Goal: Task Accomplishment & Management: Manage account settings

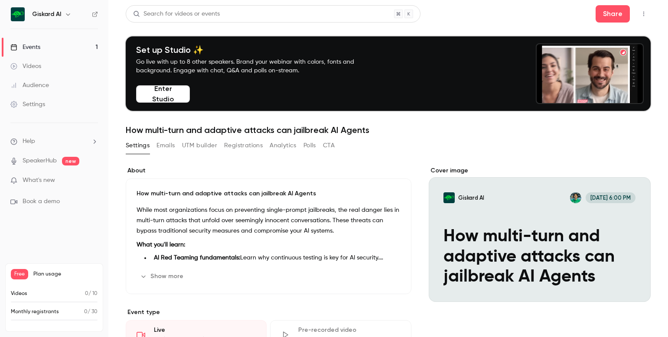
scroll to position [13, 0]
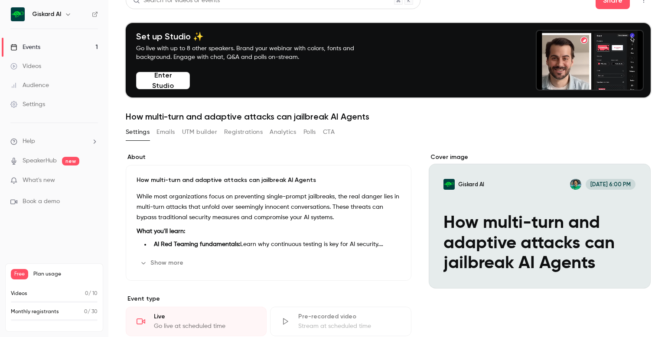
click at [167, 261] on button "Show more" at bounding box center [163, 263] width 52 height 14
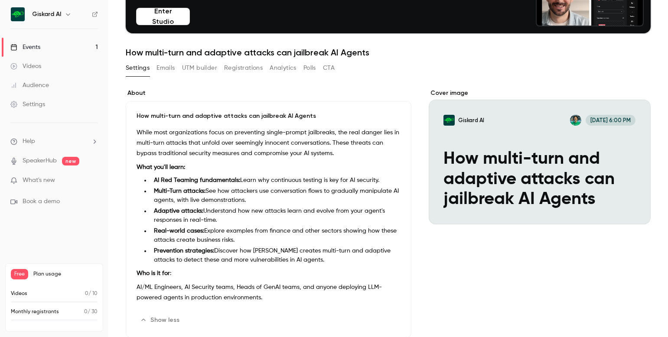
scroll to position [69, 0]
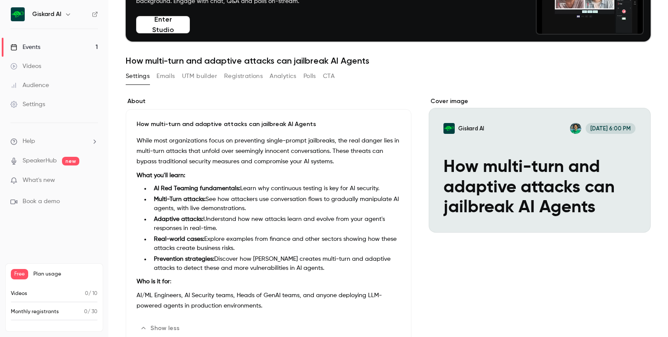
click at [165, 75] on button "Emails" at bounding box center [166, 76] width 18 height 14
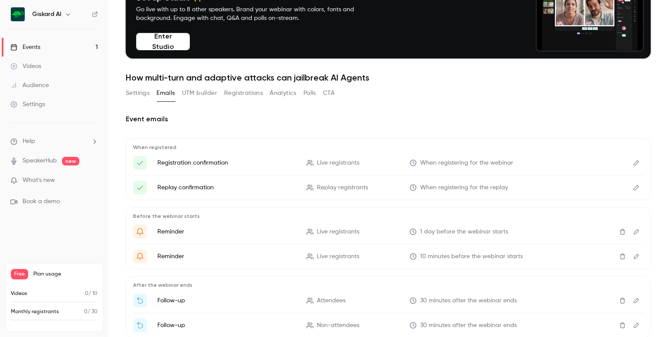
scroll to position [66, 0]
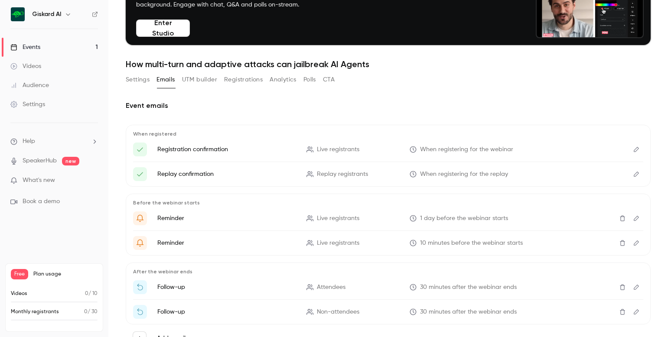
click at [636, 149] on icon "Edit" at bounding box center [636, 150] width 7 height 6
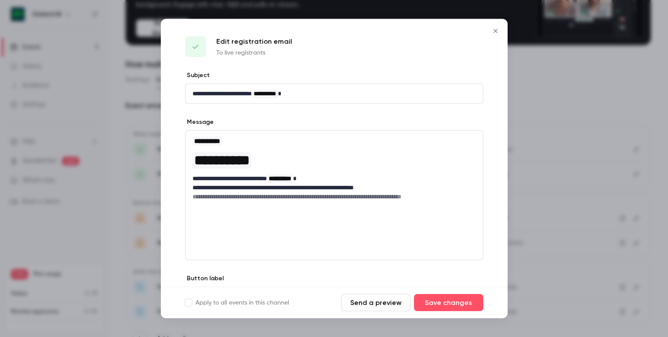
click at [496, 31] on icon "Close" at bounding box center [495, 31] width 10 height 7
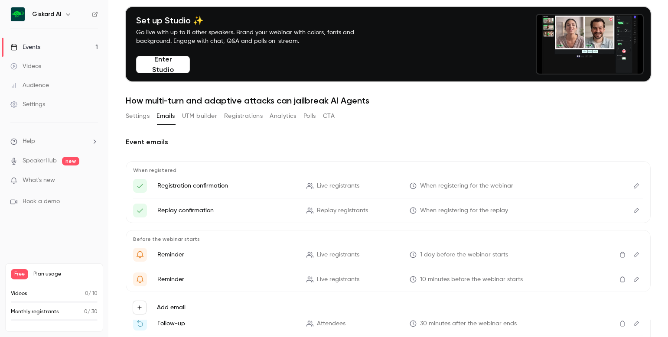
scroll to position [28, 0]
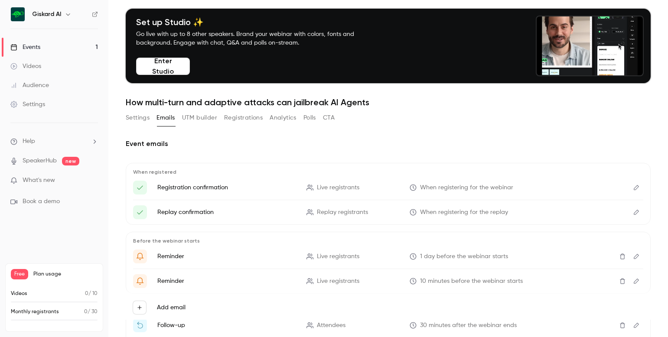
click at [249, 118] on button "Registrations" at bounding box center [243, 118] width 39 height 14
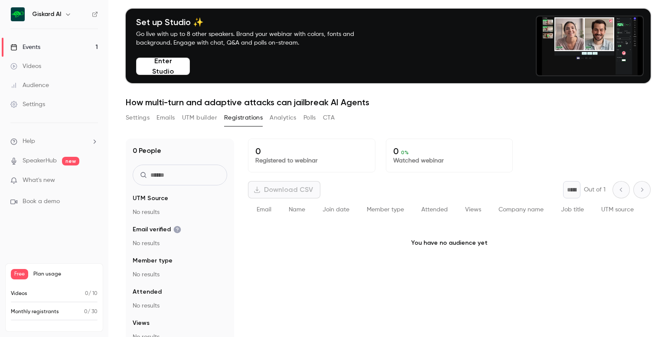
click at [290, 117] on button "Analytics" at bounding box center [283, 118] width 27 height 14
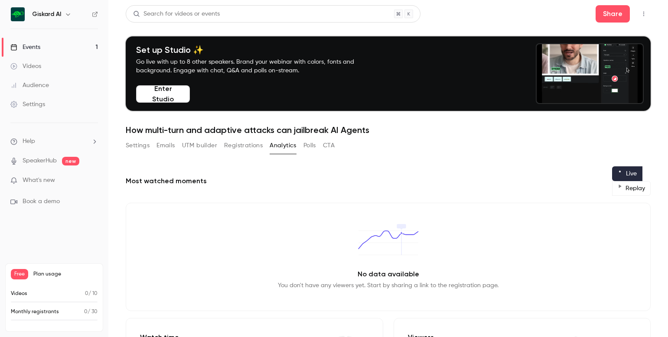
click at [306, 146] on button "Polls" at bounding box center [309, 146] width 13 height 14
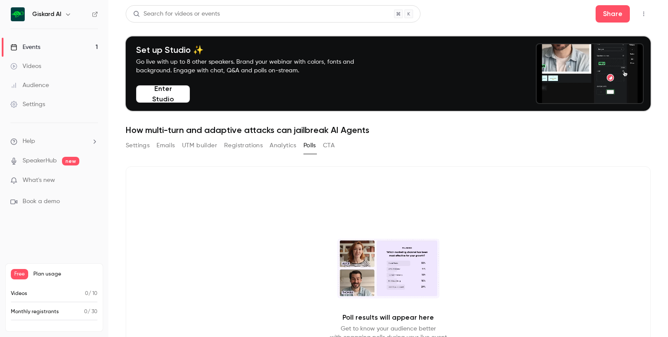
click at [330, 146] on button "CTA" at bounding box center [329, 146] width 12 height 14
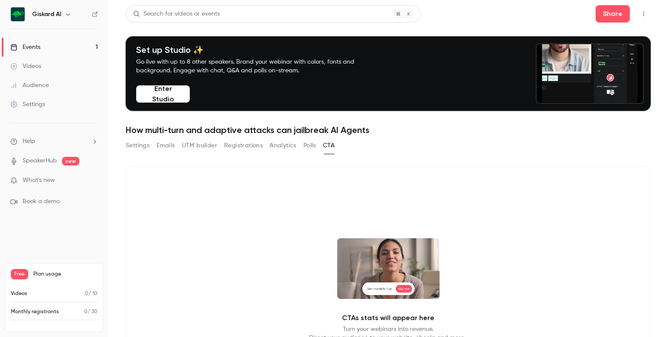
click at [135, 146] on button "Settings" at bounding box center [138, 146] width 24 height 14
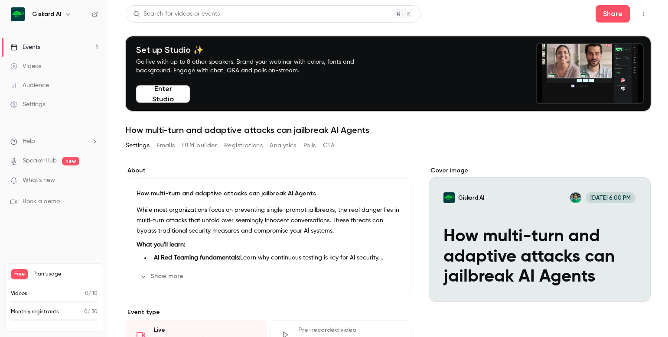
click at [40, 69] on div "Videos" at bounding box center [25, 66] width 31 height 9
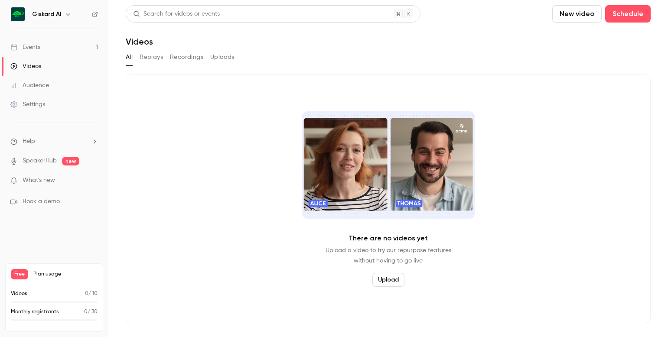
click at [31, 42] on link "Events 1" at bounding box center [54, 47] width 108 height 19
